Goal: Task Accomplishment & Management: Manage account settings

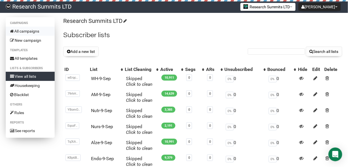
click at [26, 31] on link "All campaigns" at bounding box center [30, 31] width 49 height 9
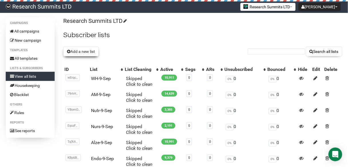
click at [82, 51] on button "Add a new list" at bounding box center [80, 52] width 35 height 10
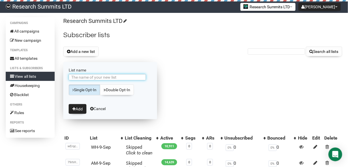
click at [92, 78] on input "List name" at bounding box center [107, 77] width 77 height 6
click at [82, 78] on input "AIin-5-Sep" at bounding box center [107, 77] width 77 height 6
click at [81, 75] on input "AIin-5-Sep" at bounding box center [107, 77] width 77 height 6
click at [94, 77] on input "AIin-9-Sep" at bounding box center [107, 77] width 77 height 6
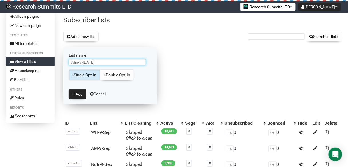
scroll to position [23, 0]
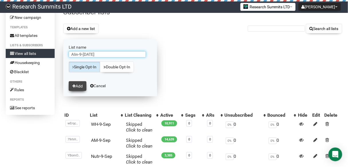
type input "AIin-9-[DATE]"
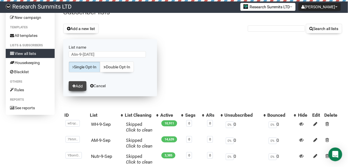
click at [77, 83] on button "Add" at bounding box center [78, 86] width 18 height 10
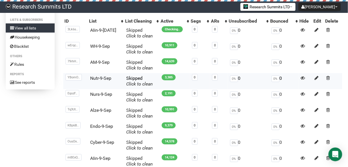
scroll to position [46, 0]
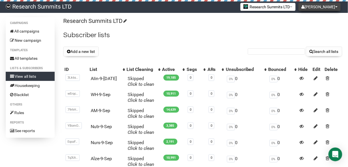
click at [322, 9] on button "[PERSON_NAME]" at bounding box center [319, 7] width 42 height 8
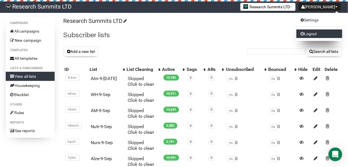
click at [321, 33] on link "Logout" at bounding box center [319, 33] width 46 height 9
